Goal: Find specific page/section

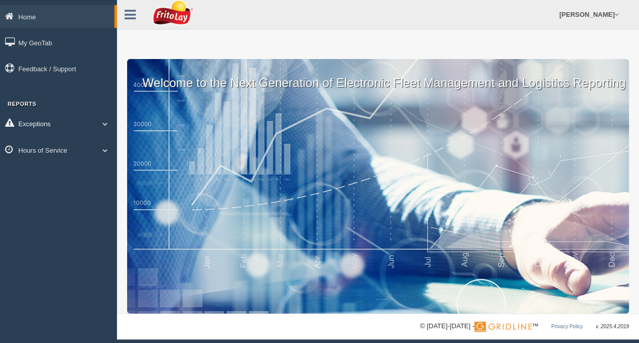
click at [62, 123] on link "Exceptions" at bounding box center [58, 123] width 117 height 23
click at [69, 144] on link "Hours of Service" at bounding box center [58, 149] width 117 height 23
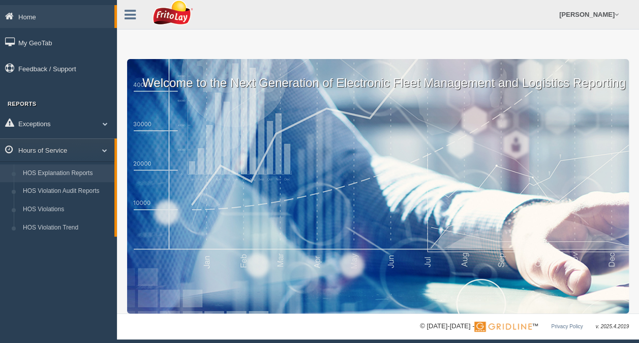
click at [68, 174] on link "HOS Explanation Reports" at bounding box center [66, 173] width 96 height 18
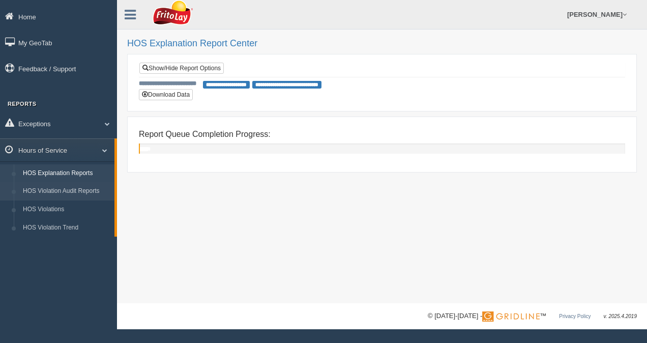
click at [86, 190] on link "HOS Violation Audit Reports" at bounding box center [66, 191] width 96 height 18
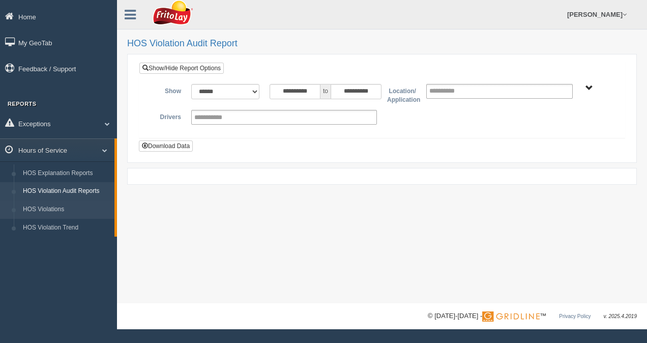
click at [66, 206] on link "HOS Violations" at bounding box center [66, 209] width 96 height 18
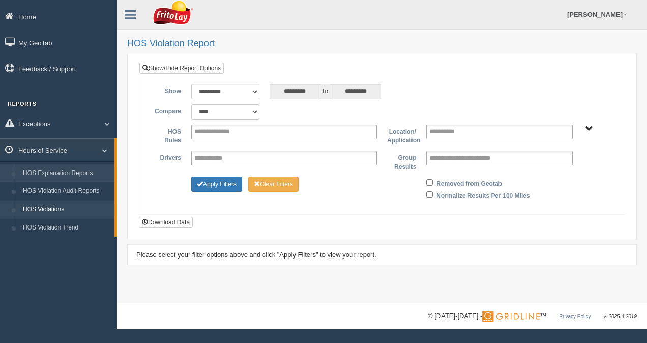
click at [69, 182] on link "HOS Explanation Reports" at bounding box center [66, 173] width 96 height 18
